Goal: Information Seeking & Learning: Learn about a topic

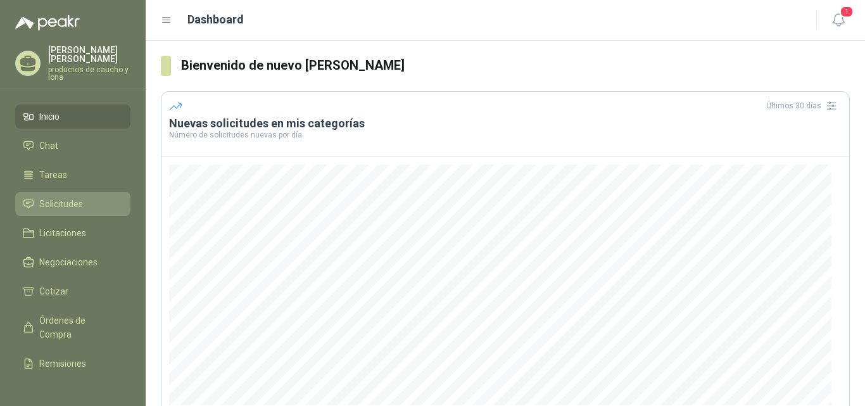
click at [53, 205] on span "Solicitudes" at bounding box center [61, 204] width 44 height 14
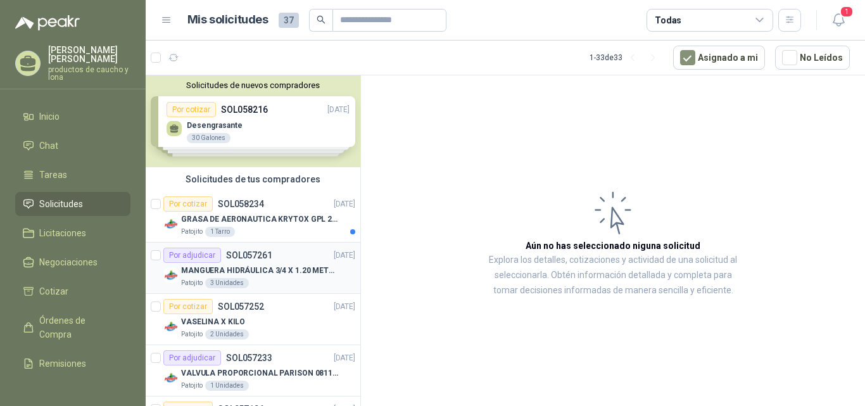
scroll to position [63, 0]
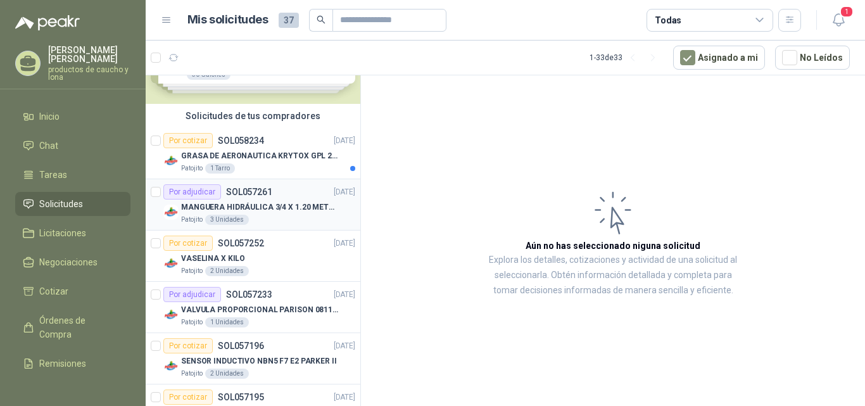
click at [268, 205] on p "MANGUERA HIDRÁULICA 3/4 X 1.20 METROS DE LONGITUD HR-HR-ACOPLADA" at bounding box center [260, 207] width 158 height 12
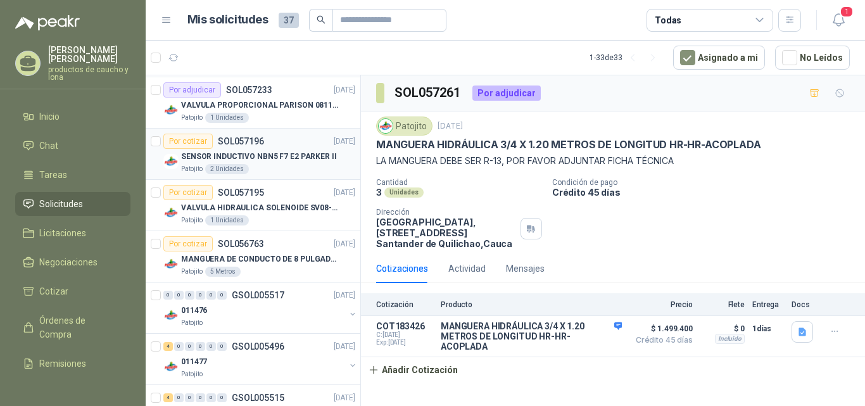
scroll to position [380, 0]
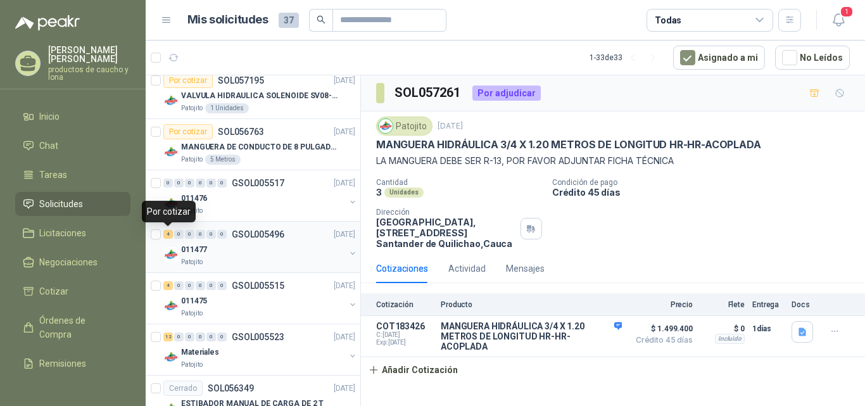
click at [167, 235] on div "4" at bounding box center [168, 234] width 10 height 9
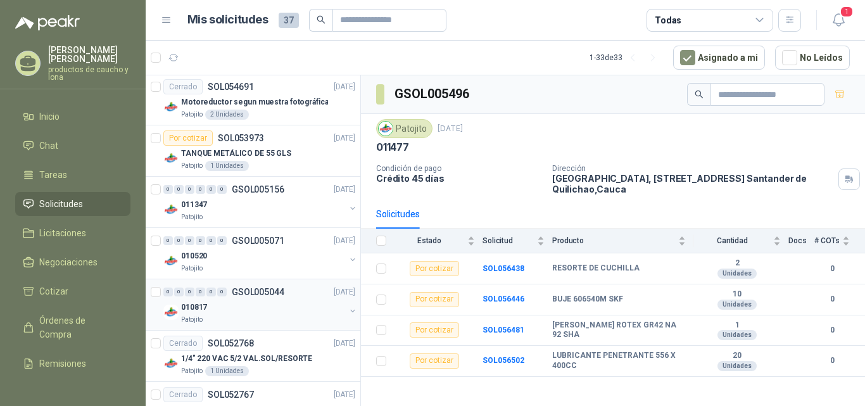
scroll to position [697, 0]
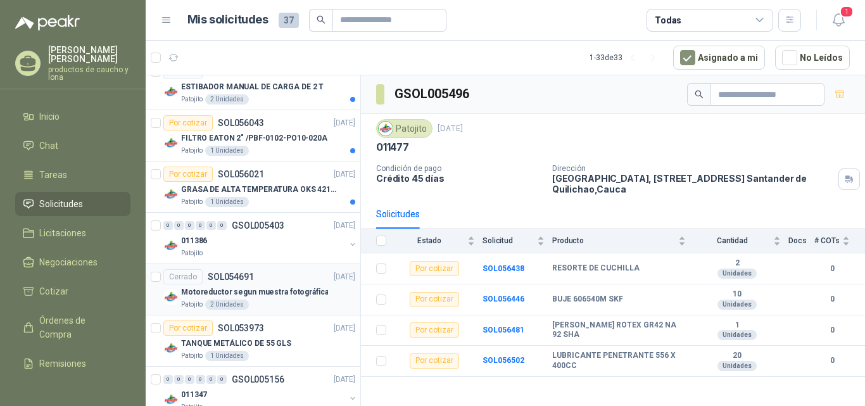
click at [278, 290] on p "Motoreductor segun muestra fotográfica" at bounding box center [254, 292] width 147 height 12
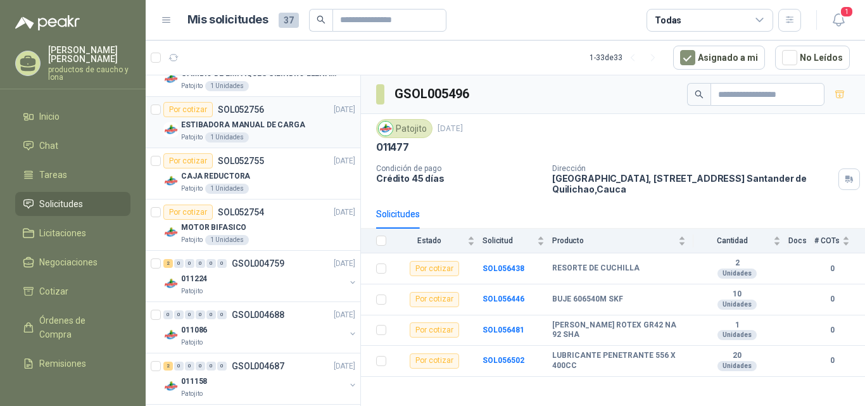
scroll to position [1492, 0]
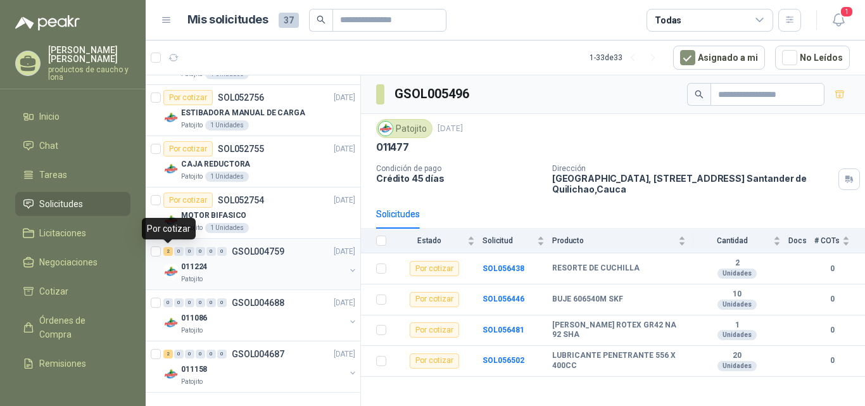
click at [169, 251] on div "2" at bounding box center [168, 251] width 10 height 9
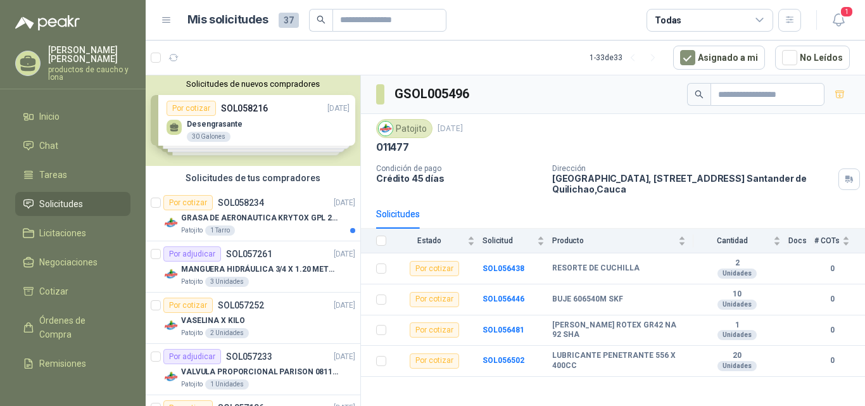
scroll to position [0, 0]
click at [288, 105] on div "Solicitudes de nuevos compradores Por cotizar SOL058216 [DATE] Desengrasante 3…" at bounding box center [253, 121] width 215 height 92
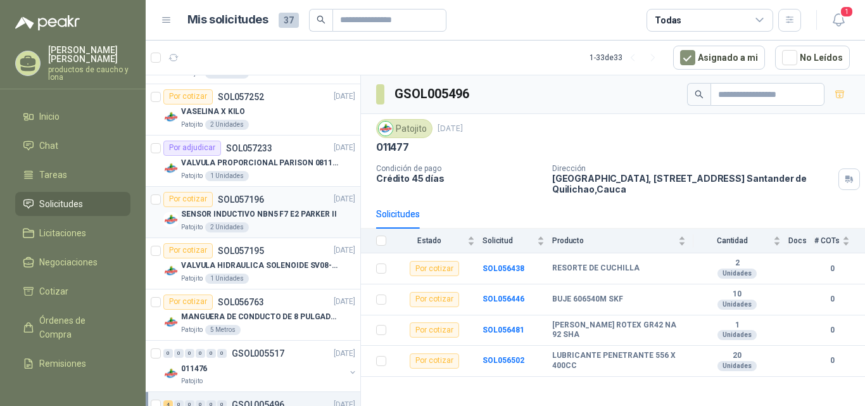
scroll to position [443, 0]
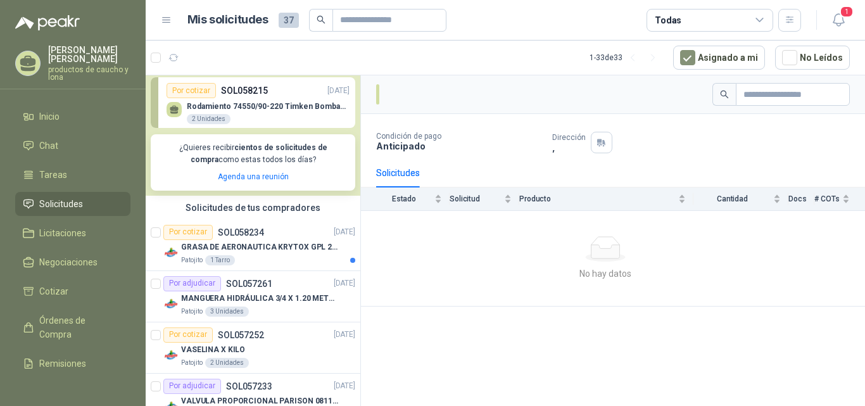
scroll to position [253, 0]
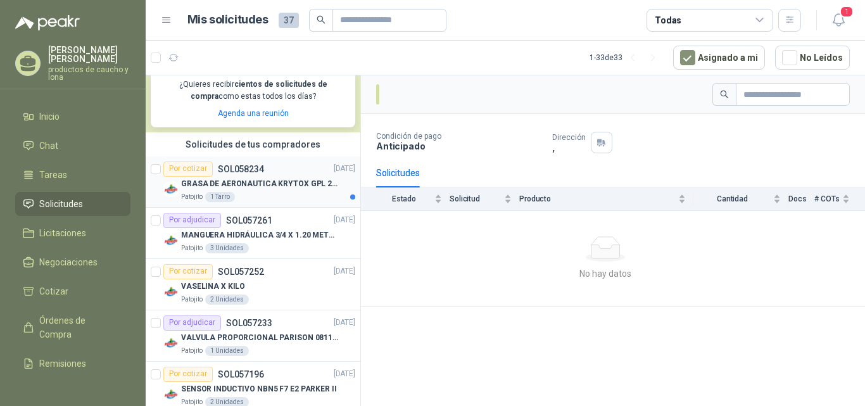
click at [245, 179] on p "GRASA DE AERONAUTICA KRYTOX GPL 207 (SE ADJUNTA IMAGEN DE REFERENCIA)" at bounding box center [260, 184] width 158 height 12
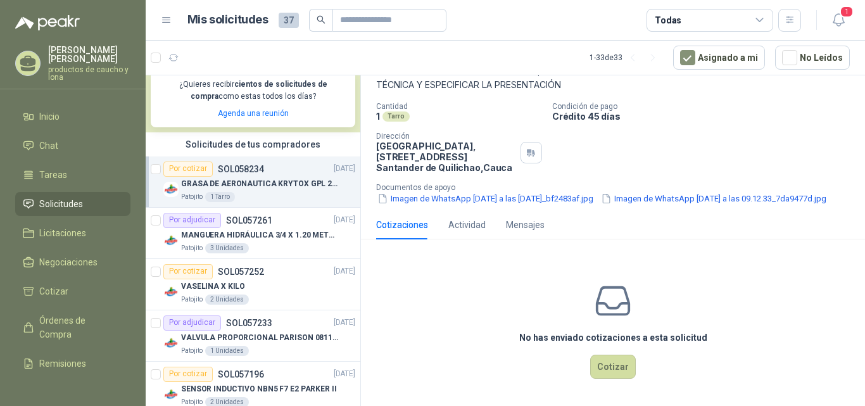
scroll to position [104, 0]
click at [240, 234] on p "MANGUERA HIDRÁULICA 3/4 X 1.20 METROS DE LONGITUD HR-HR-ACOPLADA" at bounding box center [260, 235] width 158 height 12
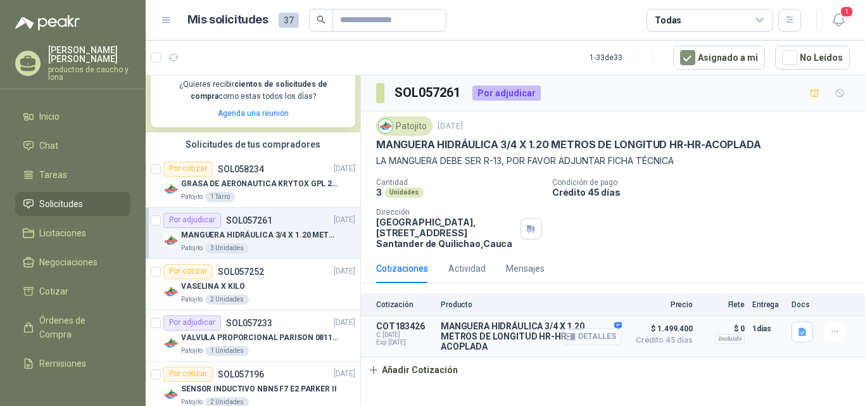
click at [616, 333] on button "Detalles" at bounding box center [593, 336] width 60 height 17
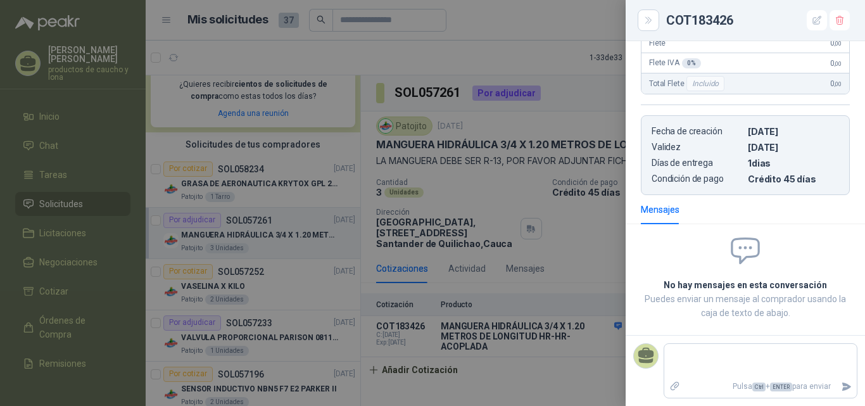
scroll to position [360, 0]
click at [579, 273] on div at bounding box center [432, 203] width 865 height 406
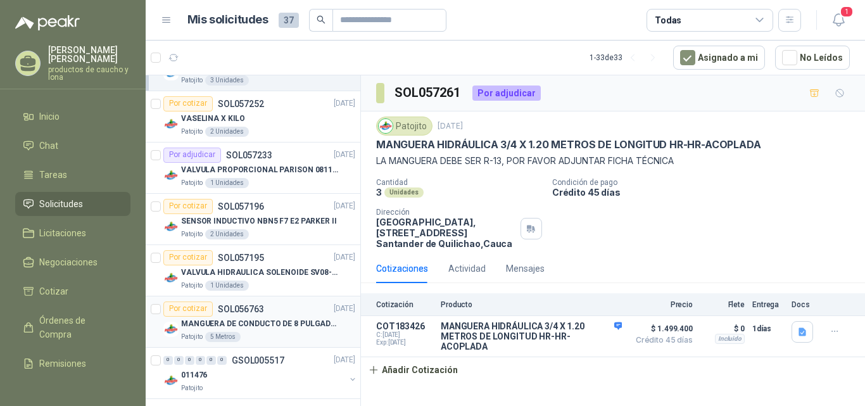
scroll to position [443, 0]
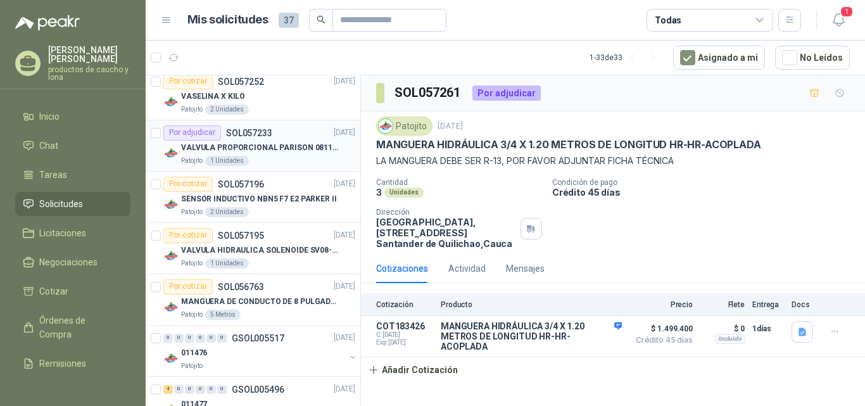
click at [267, 148] on p "VALVULA PROPORCIONAL PARISON 0811404612 / 4WRPEH6C4 REXROTH" at bounding box center [260, 148] width 158 height 12
click at [250, 139] on div "Por adjudicar SOL057233" at bounding box center [217, 132] width 109 height 15
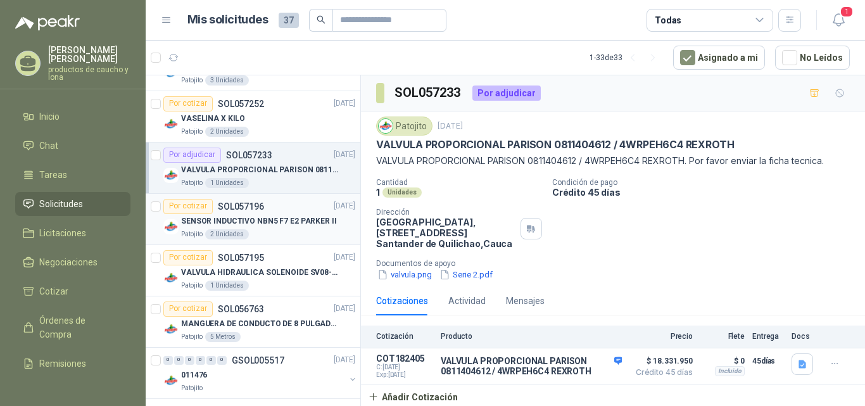
scroll to position [443, 0]
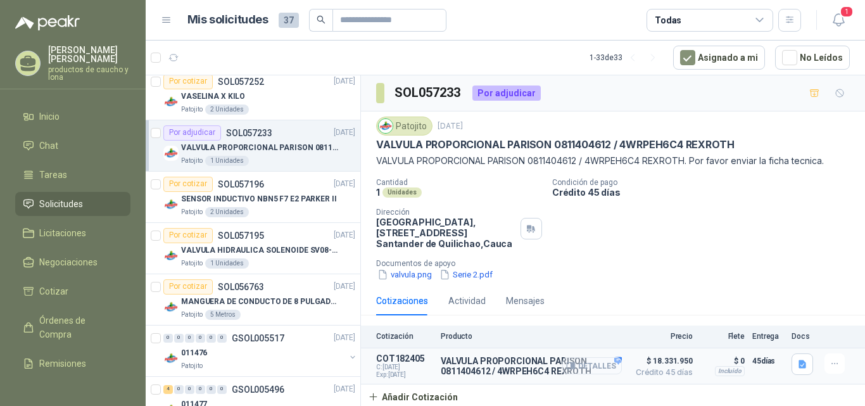
click at [576, 364] on icon "button" at bounding box center [571, 366] width 10 height 10
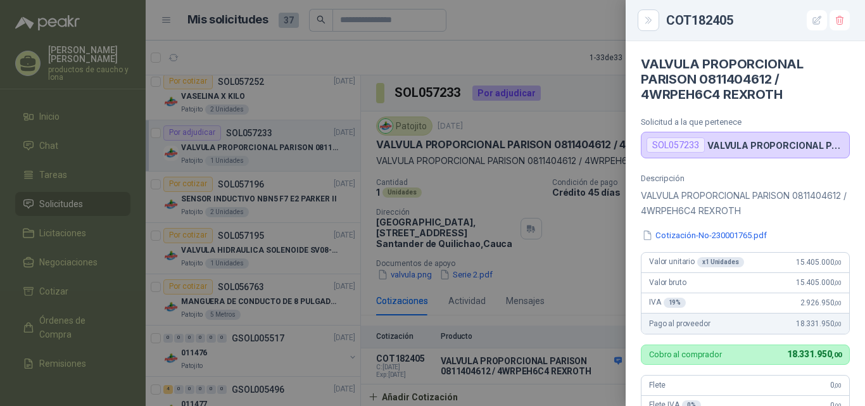
scroll to position [336, 0]
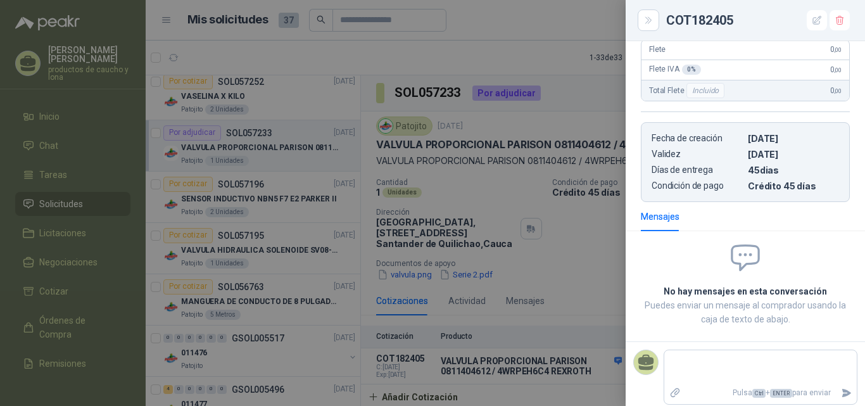
click at [600, 277] on div at bounding box center [432, 203] width 865 height 406
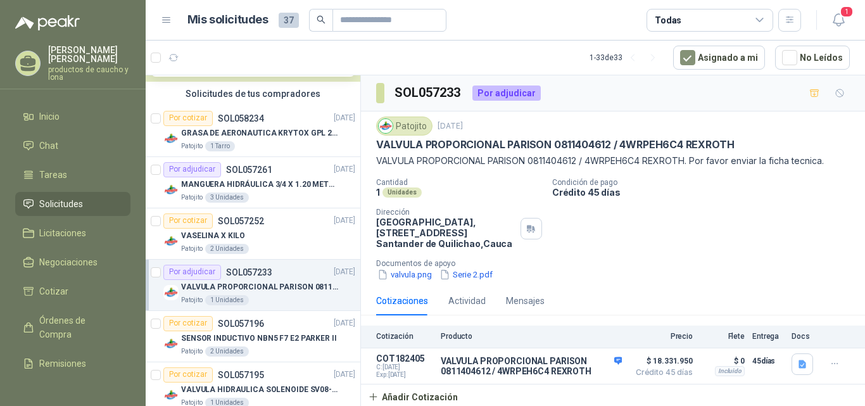
scroll to position [380, 0]
